Goal: Task Accomplishment & Management: Manage account settings

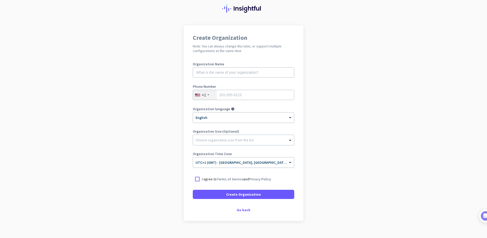
scroll to position [24, 0]
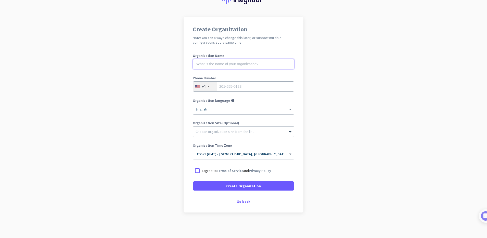
click at [232, 66] on input "text" at bounding box center [243, 64] width 101 height 10
type input "storm"
click at [210, 86] on div "+1" at bounding box center [205, 87] width 24 height 10
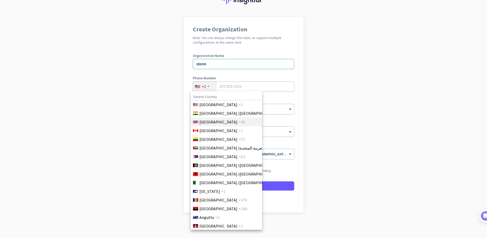
click at [213, 122] on span "[GEOGRAPHIC_DATA]" at bounding box center [218, 122] width 38 height 6
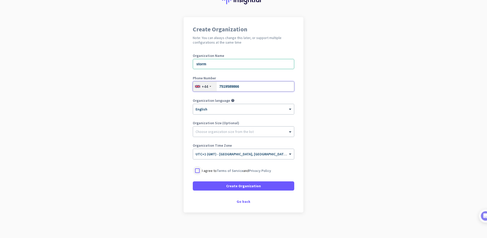
type input "7519589866"
click at [198, 169] on div at bounding box center [197, 170] width 9 height 9
click at [210, 184] on span at bounding box center [243, 186] width 101 height 12
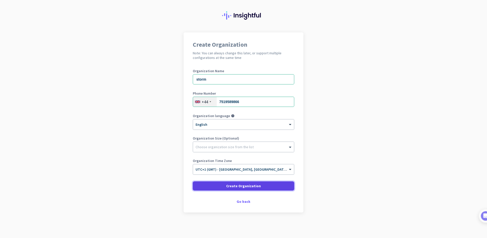
scroll to position [9, 0]
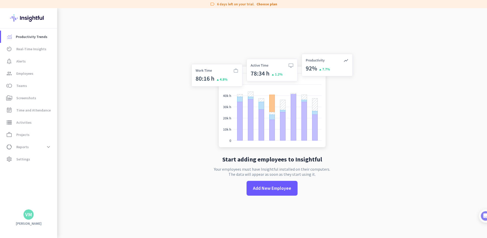
click at [29, 212] on div "VM" at bounding box center [28, 214] width 7 height 5
click at [22, 156] on div at bounding box center [243, 119] width 487 height 238
click at [20, 160] on span "Settings" at bounding box center [23, 159] width 14 height 6
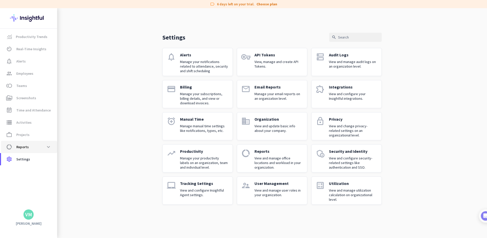
click at [21, 143] on span "data_usage Reports expand_more" at bounding box center [29, 146] width 48 height 9
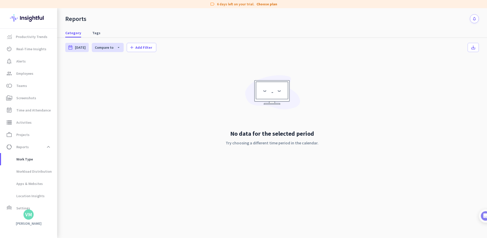
click at [20, 21] on img at bounding box center [28, 18] width 37 height 20
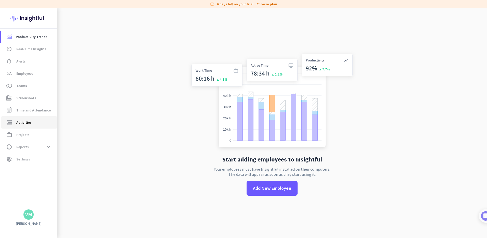
click at [23, 122] on span "Activities" at bounding box center [23, 122] width 15 height 6
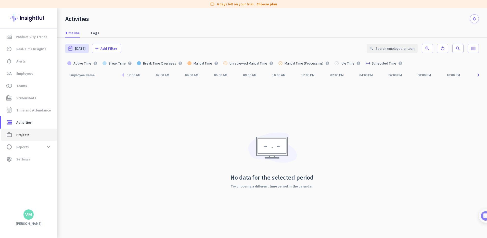
click at [21, 136] on span "Projects" at bounding box center [22, 135] width 13 height 6
type input "[DATE] - [DATE]"
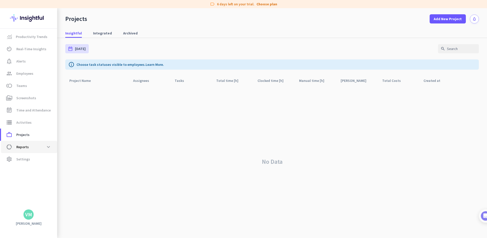
click at [19, 145] on span "Reports" at bounding box center [22, 147] width 12 height 6
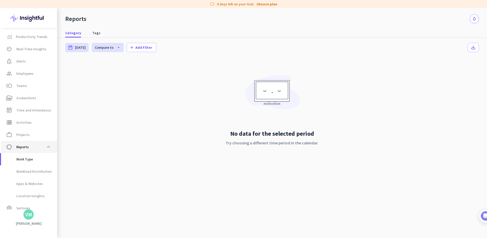
scroll to position [7, 0]
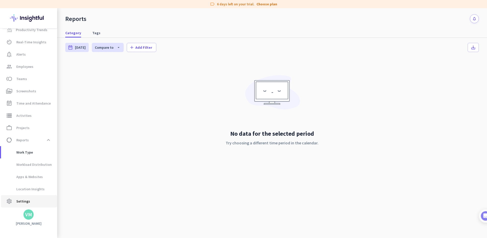
click at [17, 200] on span "Settings" at bounding box center [23, 201] width 14 height 6
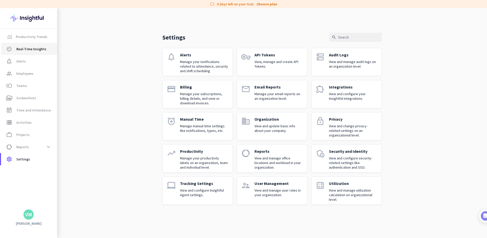
click at [34, 48] on span "Real-Time Insights" at bounding box center [31, 49] width 30 height 6
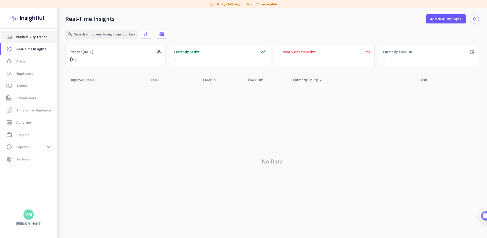
click at [30, 36] on span "Productivity Trends" at bounding box center [32, 37] width 32 height 6
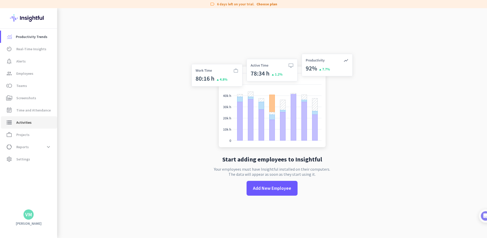
click at [27, 119] on span "Activities" at bounding box center [23, 122] width 15 height 6
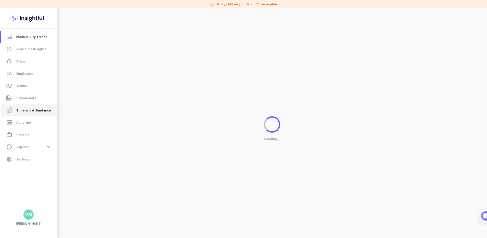
click at [25, 110] on span "Time and Attendance" at bounding box center [33, 110] width 34 height 6
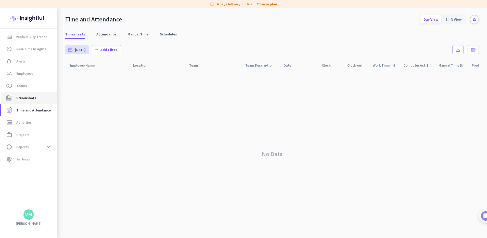
click at [24, 98] on span "Screenshots" at bounding box center [26, 98] width 20 height 6
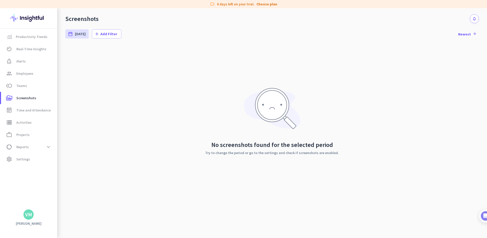
click at [23, 217] on div "VM" at bounding box center [28, 214] width 57 height 10
click at [30, 216] on div "VM" at bounding box center [28, 214] width 7 height 5
click at [21, 187] on div at bounding box center [243, 119] width 487 height 238
click at [38, 40] on link "Productivity Trends" at bounding box center [29, 37] width 56 height 12
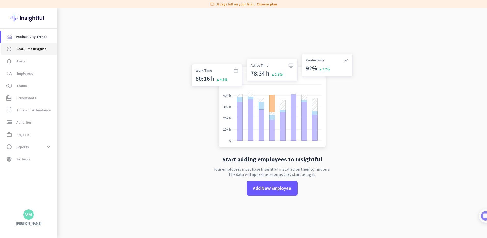
click at [35, 49] on span "Real-Time Insights" at bounding box center [31, 49] width 30 height 6
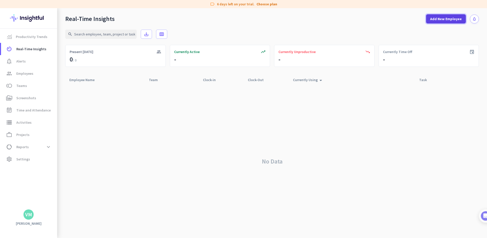
click at [434, 20] on span "Add New Employee" at bounding box center [446, 18] width 32 height 5
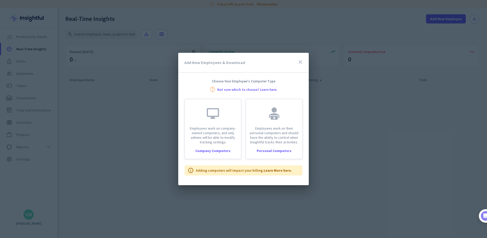
click at [301, 63] on icon "close" at bounding box center [300, 62] width 6 height 6
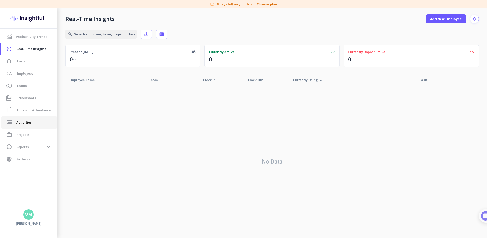
click at [31, 120] on span "storage Activities" at bounding box center [29, 122] width 48 height 6
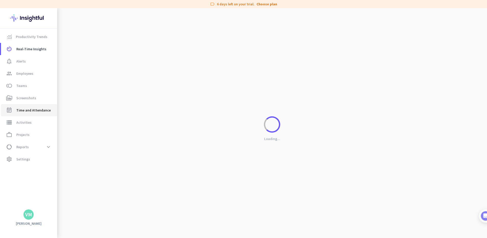
click at [33, 112] on span "Time and Attendance" at bounding box center [33, 110] width 34 height 6
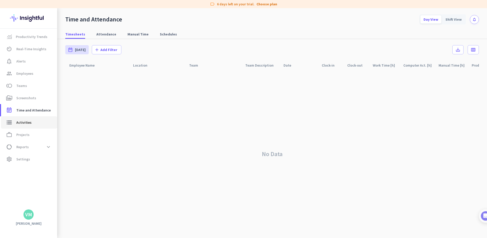
click at [20, 116] on link "storage Activities" at bounding box center [29, 122] width 56 height 12
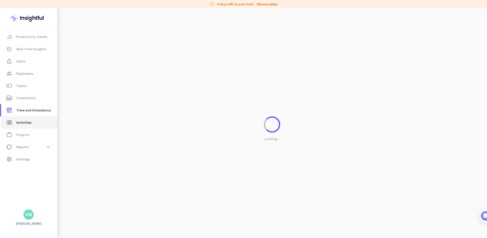
type input "[DATE]"
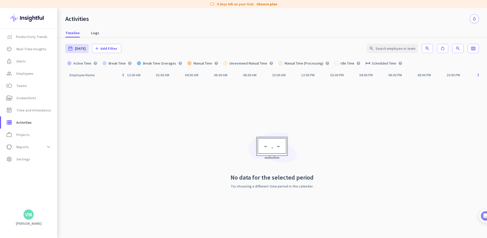
click at [14, 22] on img at bounding box center [28, 18] width 37 height 20
type input "[DATE] - [DATE]"
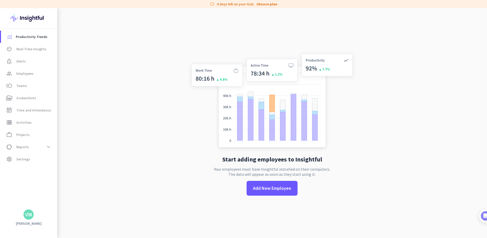
scroll to position [8, 0]
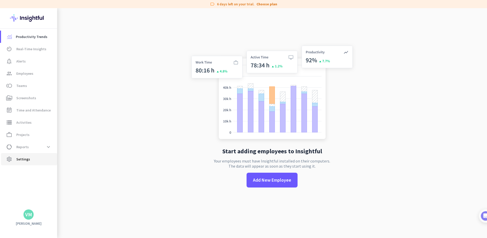
click at [35, 155] on link "settings Settings" at bounding box center [29, 159] width 56 height 12
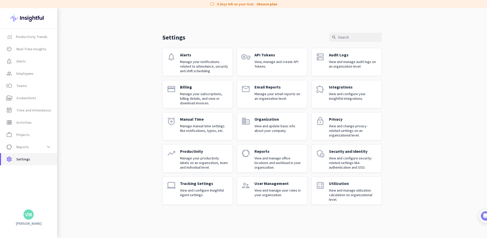
click at [35, 155] on link "settings Settings" at bounding box center [29, 159] width 56 height 12
click at [189, 167] on p "Manage your productivity labels on an organization, team and individual level." at bounding box center [204, 163] width 48 height 14
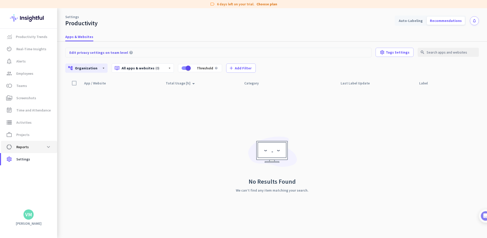
click at [35, 146] on span "data_usage Reports expand_more" at bounding box center [29, 146] width 48 height 9
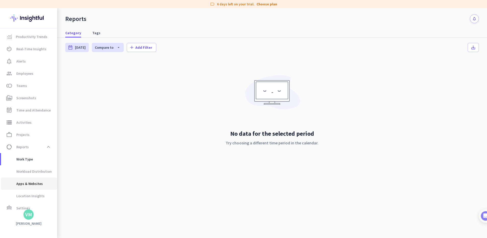
click at [29, 180] on span "Apps & Websites" at bounding box center [24, 183] width 38 height 12
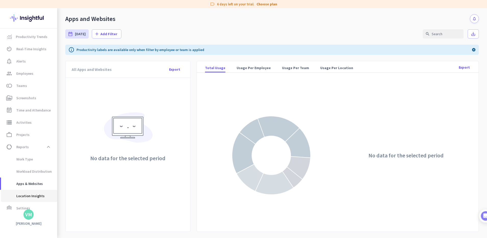
click at [31, 195] on span "Location Insights" at bounding box center [25, 196] width 40 height 12
type input "[DATE] - [DATE]"
